Goal: Information Seeking & Learning: Learn about a topic

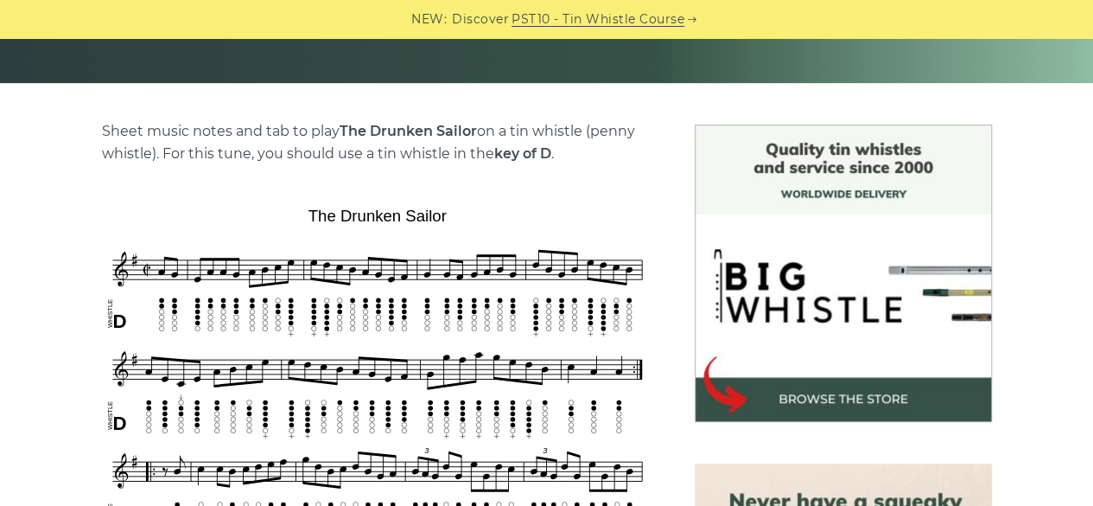
scroll to position [540, 0]
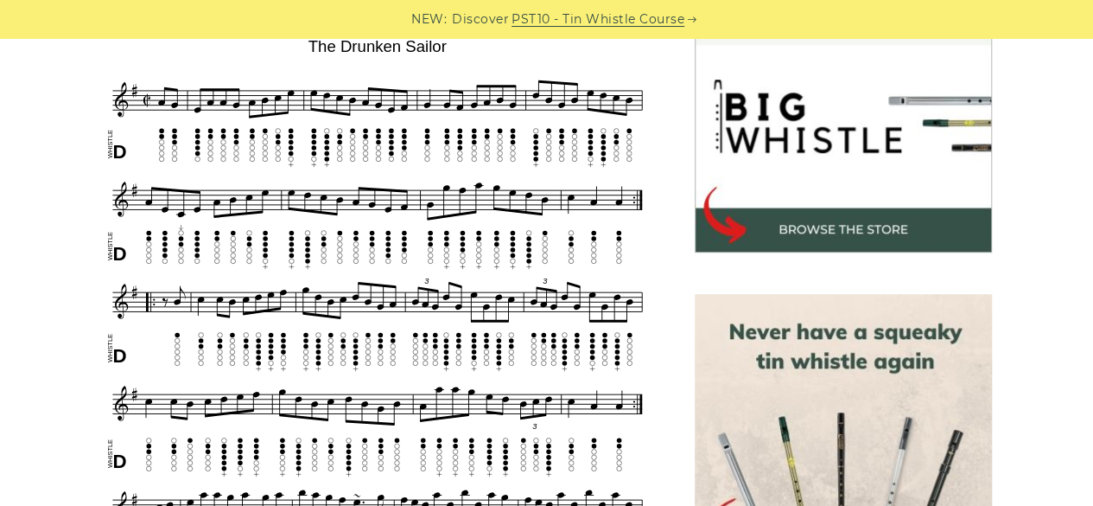
click at [550, 11] on link "PST10 - Tin Whistle Course" at bounding box center [598, 20] width 173 height 20
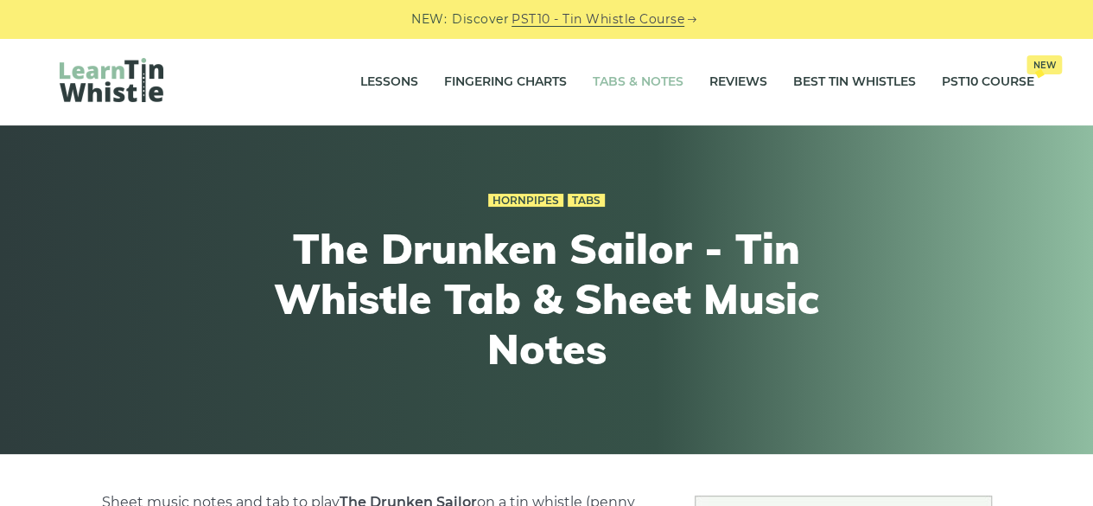
click at [639, 84] on link "Tabs & Notes" at bounding box center [638, 81] width 91 height 43
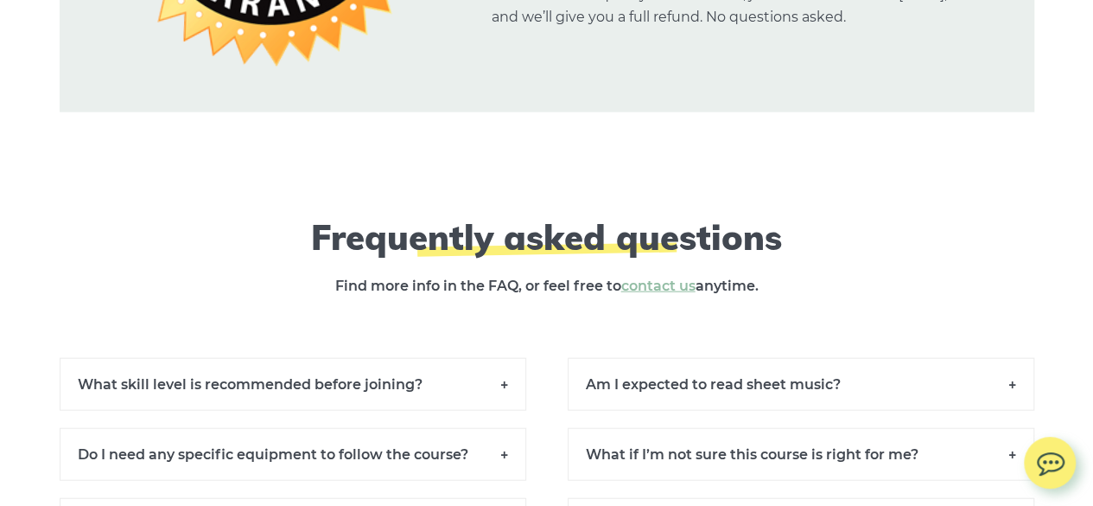
scroll to position [11673, 0]
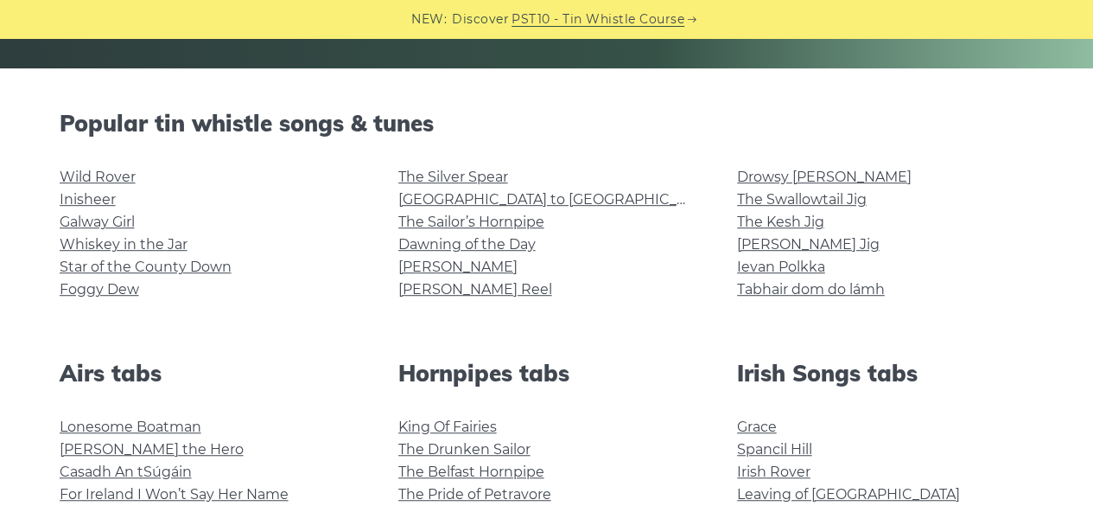
scroll to position [370, 0]
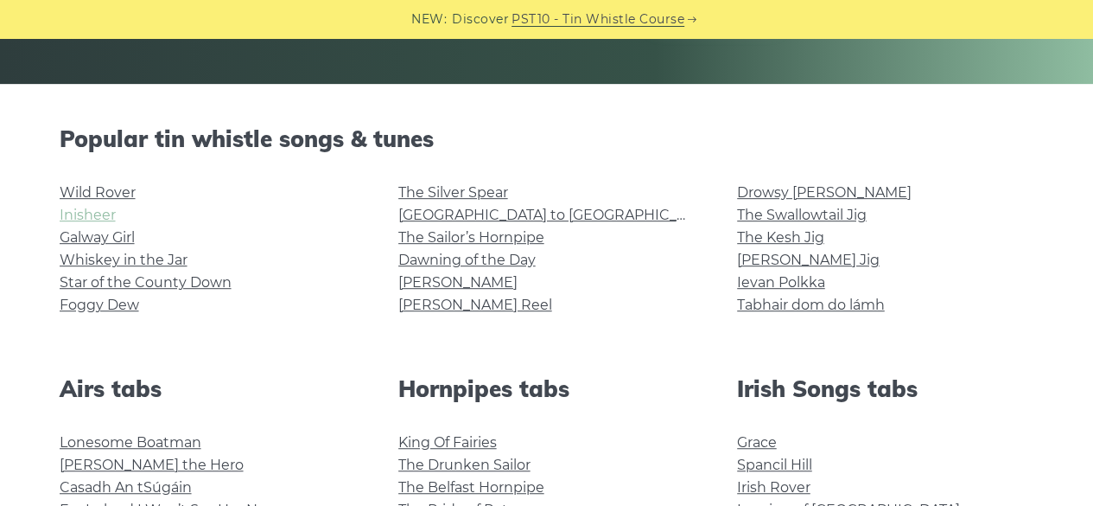
click at [66, 219] on link "Inisheer" at bounding box center [88, 215] width 56 height 16
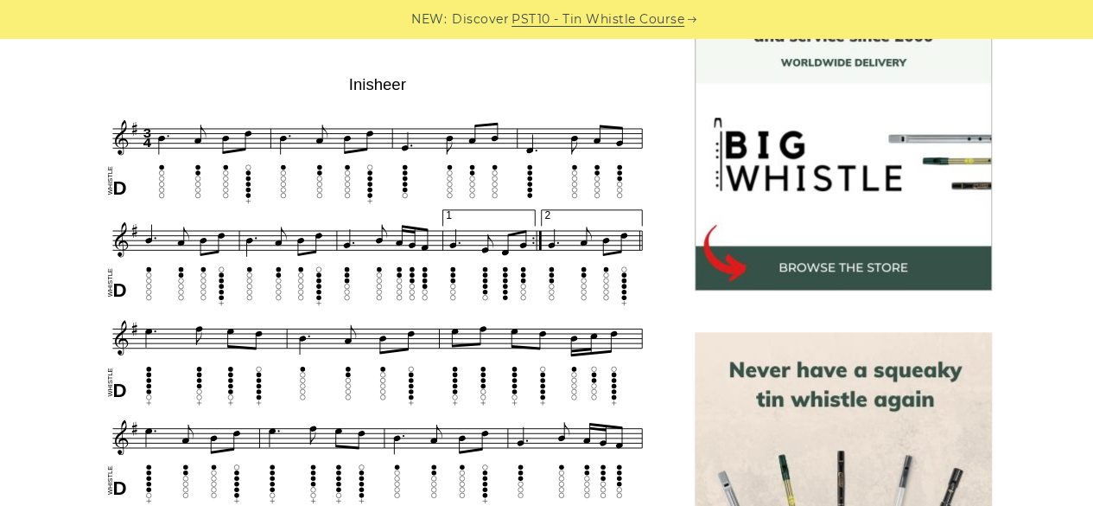
scroll to position [503, 0]
